Goal: Task Accomplishment & Management: Use online tool/utility

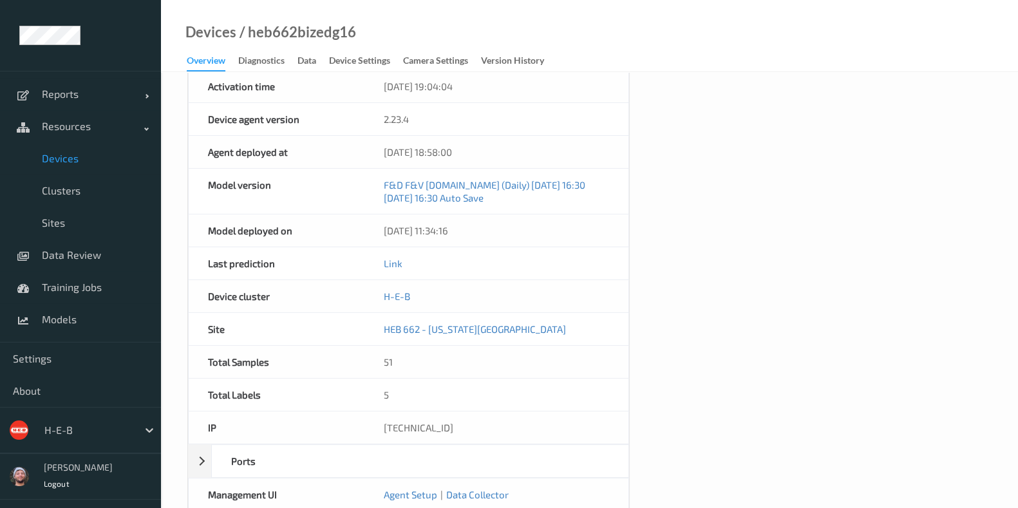
click at [98, 156] on span "Devices" at bounding box center [95, 158] width 106 height 13
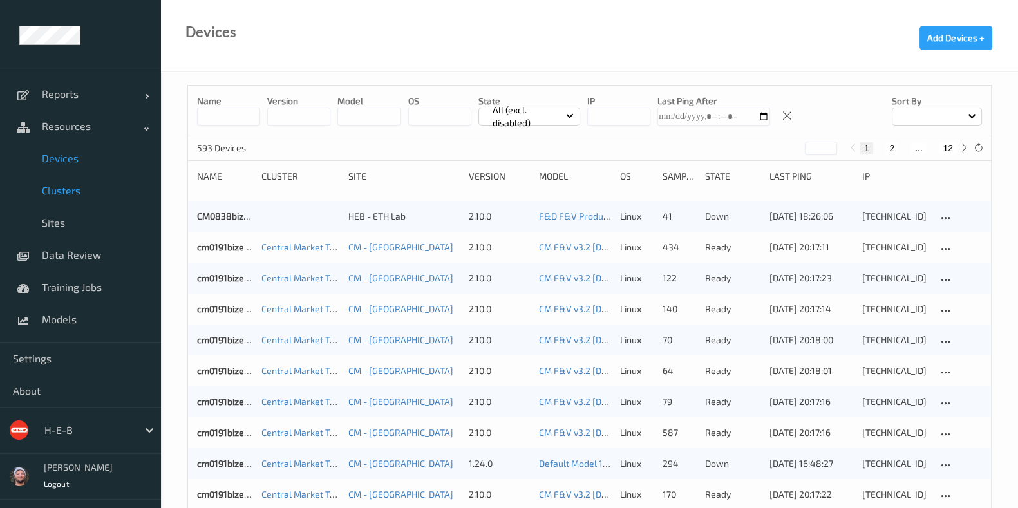
click at [118, 177] on link "Clusters" at bounding box center [80, 190] width 161 height 32
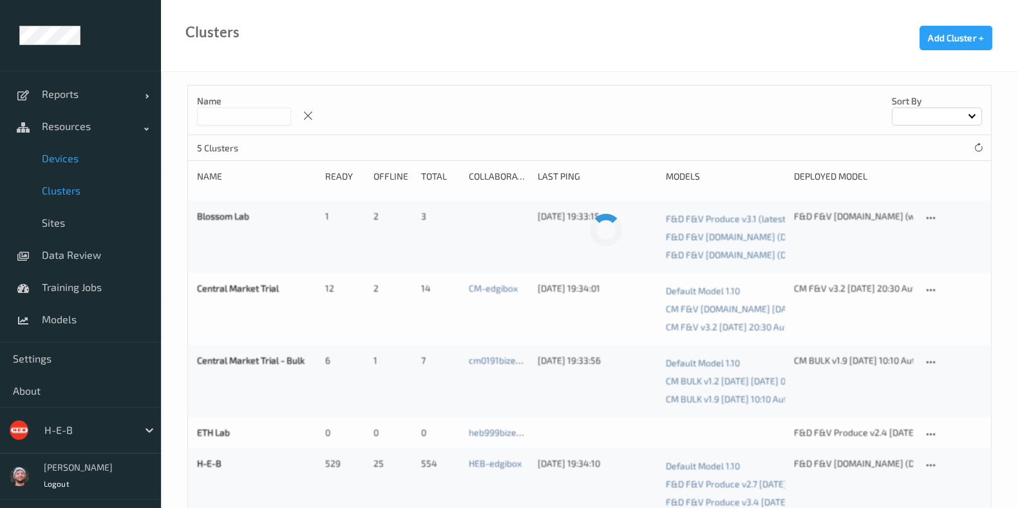
click at [113, 158] on span "Devices" at bounding box center [95, 158] width 106 height 13
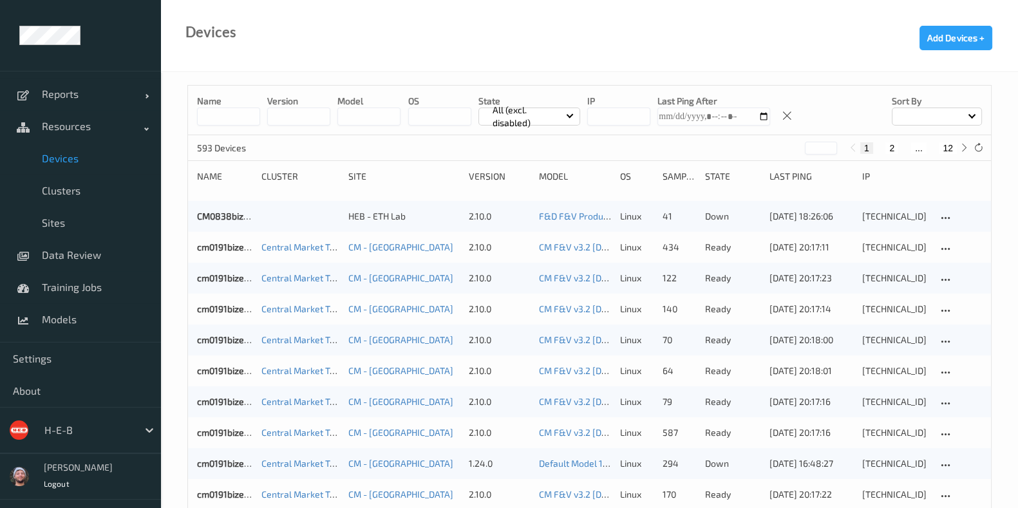
click at [953, 144] on button "12" at bounding box center [948, 148] width 18 height 12
type input "**"
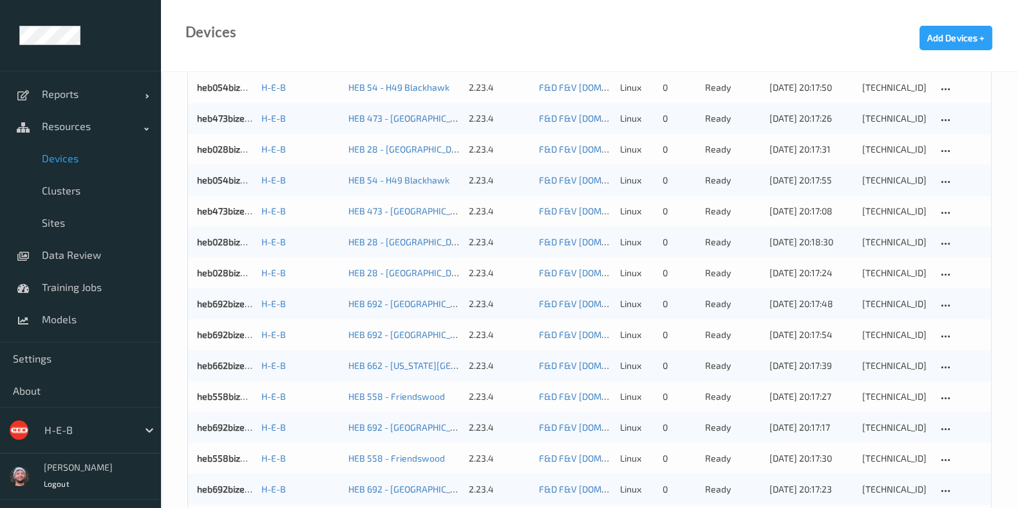
scroll to position [1048, 0]
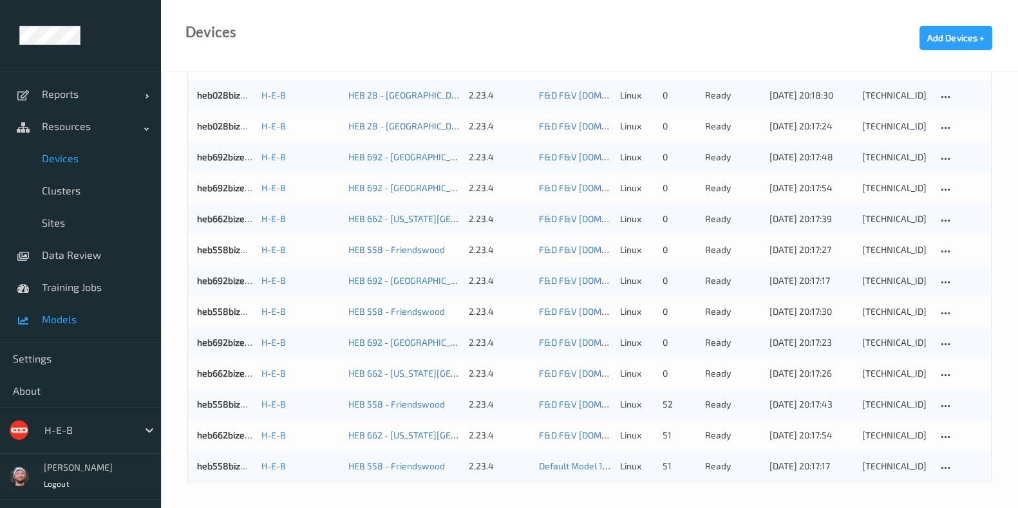
click at [84, 314] on span "Models" at bounding box center [95, 319] width 106 height 13
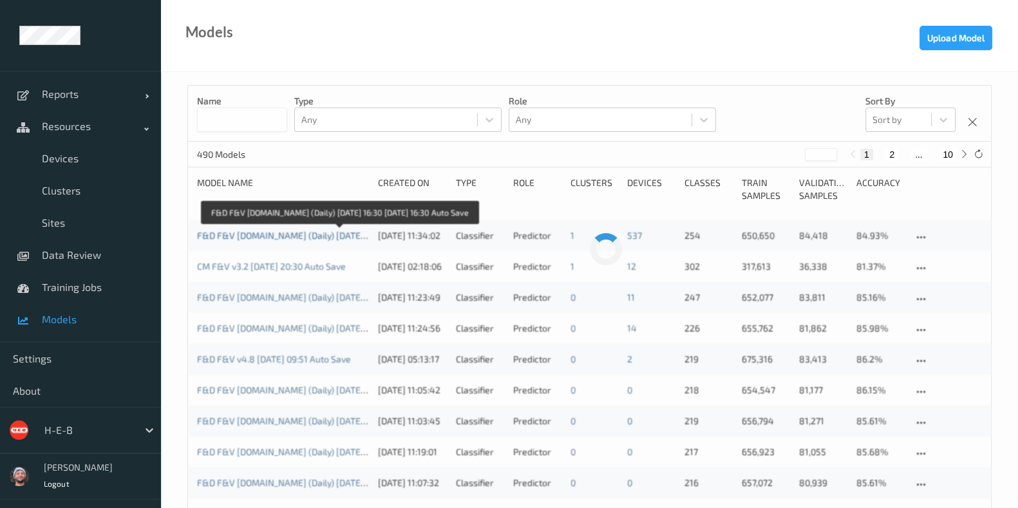
click at [313, 234] on link "F&D F&V [DOMAIN_NAME] (Daily) [DATE] 16:30 [DATE] 16:30 Auto Save" at bounding box center [340, 235] width 286 height 11
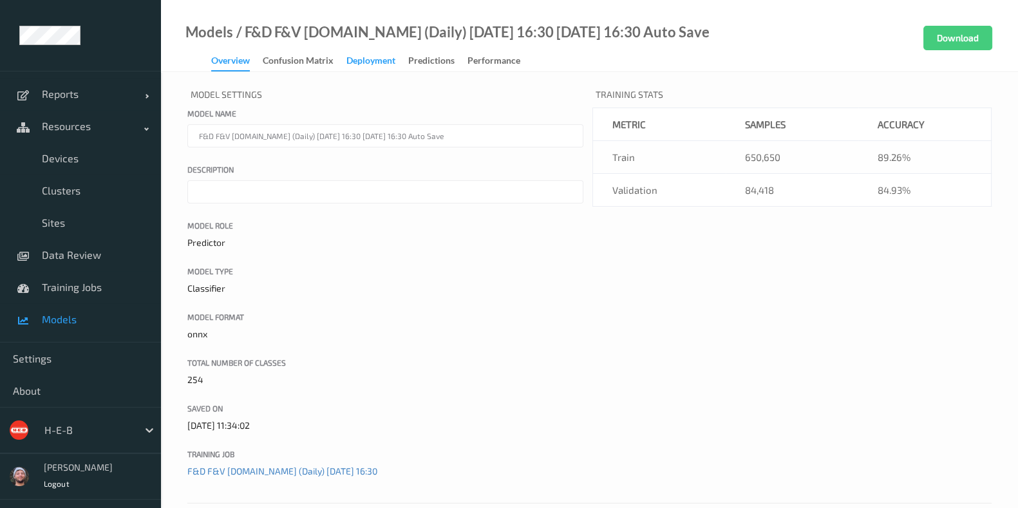
click at [387, 66] on div "Deployment" at bounding box center [370, 62] width 49 height 16
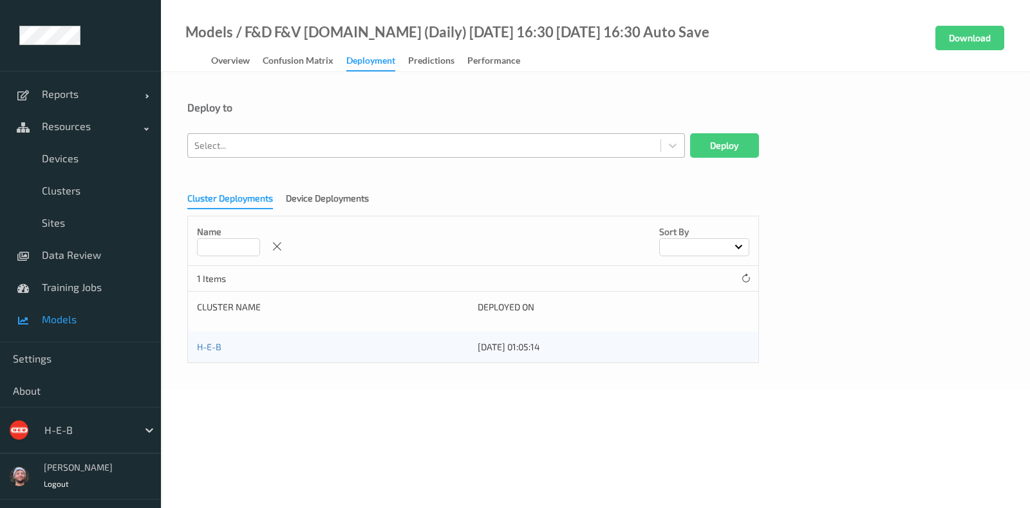
drag, startPoint x: 373, startPoint y: 62, endPoint x: 335, endPoint y: 153, distance: 98.1
click at [335, 153] on div "Select..." at bounding box center [424, 145] width 473 height 21
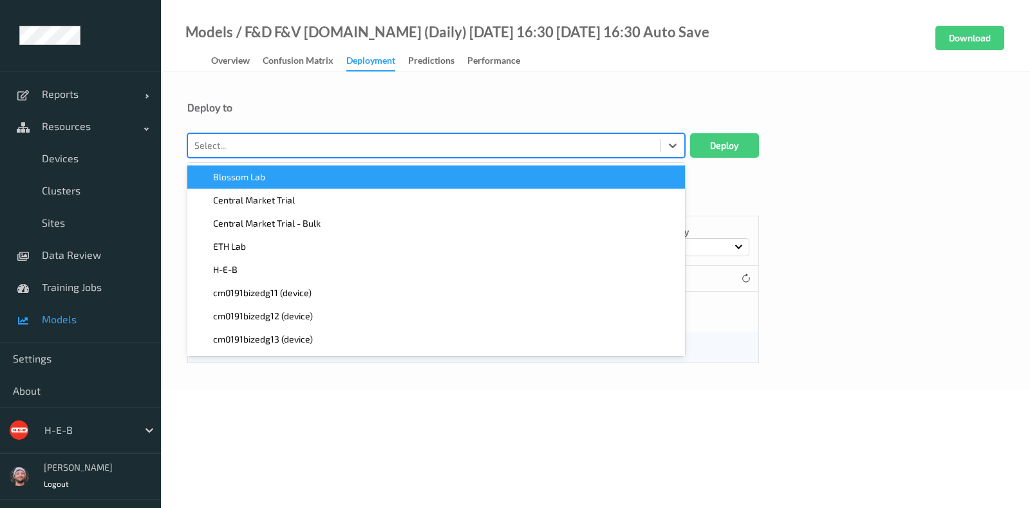
click at [335, 153] on div "Select..." at bounding box center [424, 145] width 473 height 21
type input "558"
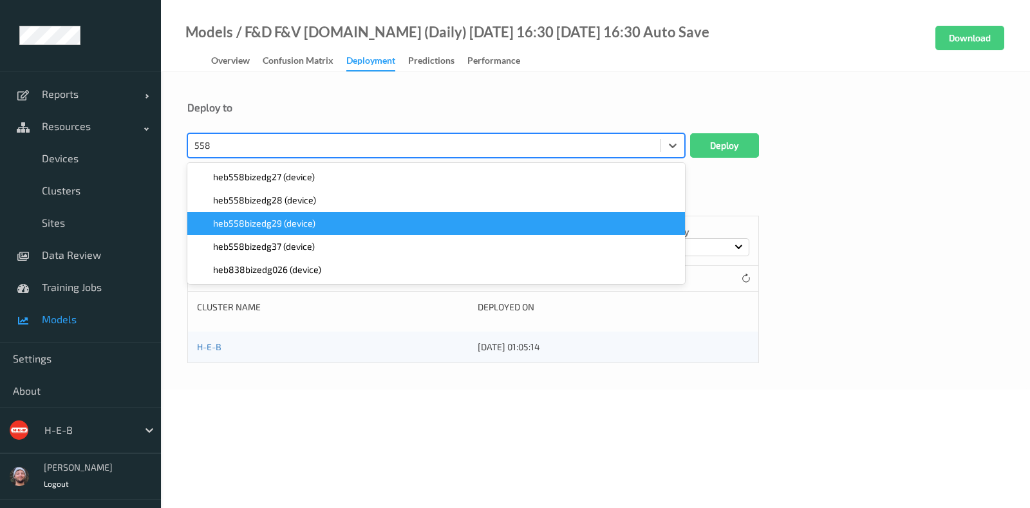
click at [310, 214] on div "heb558bizedg29 (device)" at bounding box center [436, 223] width 498 height 23
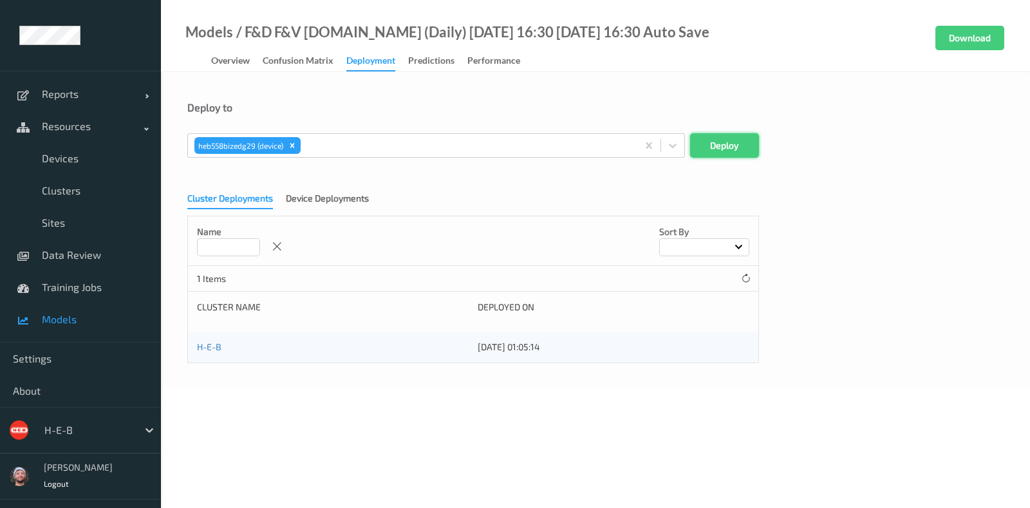
click at [715, 136] on button "Deploy" at bounding box center [724, 145] width 69 height 24
drag, startPoint x: 715, startPoint y: 136, endPoint x: 572, endPoint y: 91, distance: 149.8
click at [572, 91] on div "Deploy to Select... Deploy Cluster Deployments Device Deployments Name Sort by …" at bounding box center [595, 230] width 869 height 317
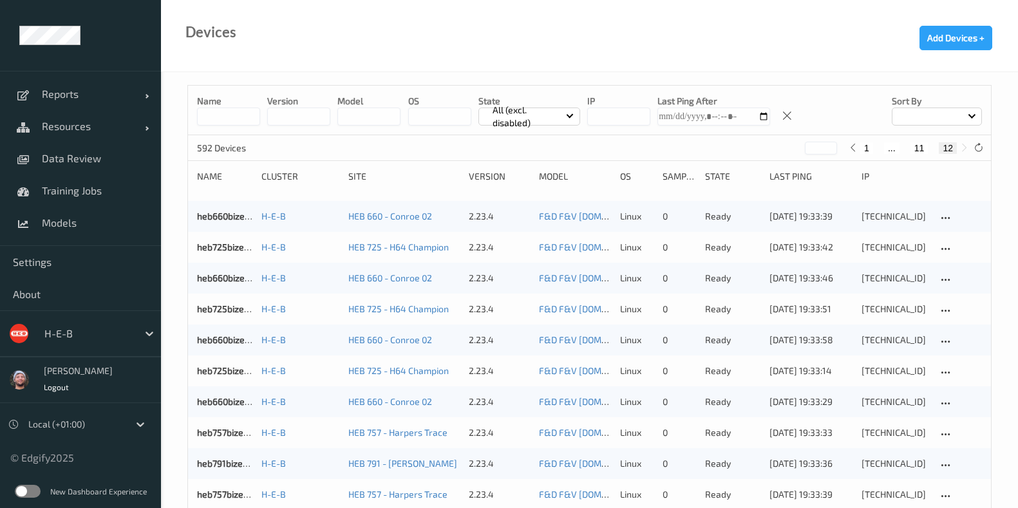
scroll to position [1016, 0]
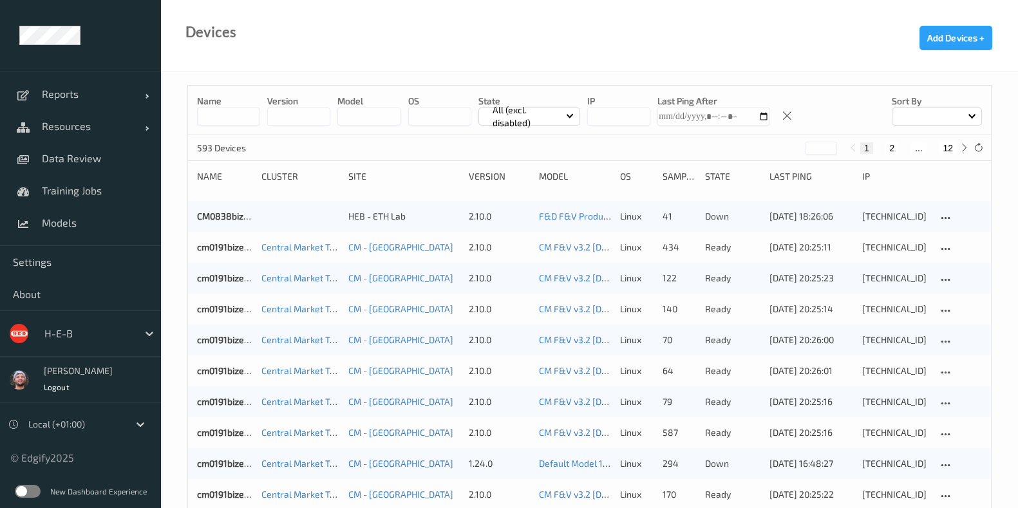
click at [944, 152] on button "12" at bounding box center [948, 148] width 18 height 12
type input "**"
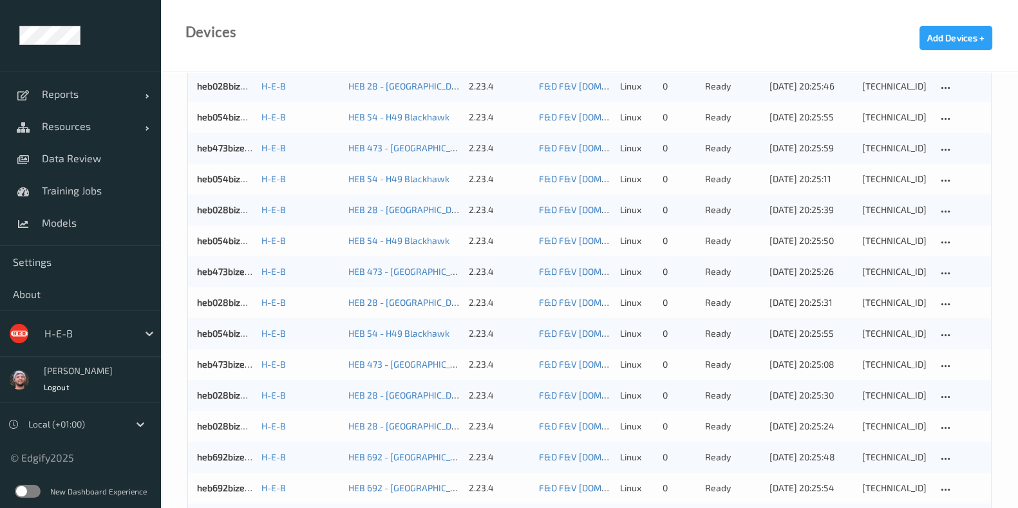
scroll to position [1048, 0]
